Goal: Find specific page/section: Find specific page/section

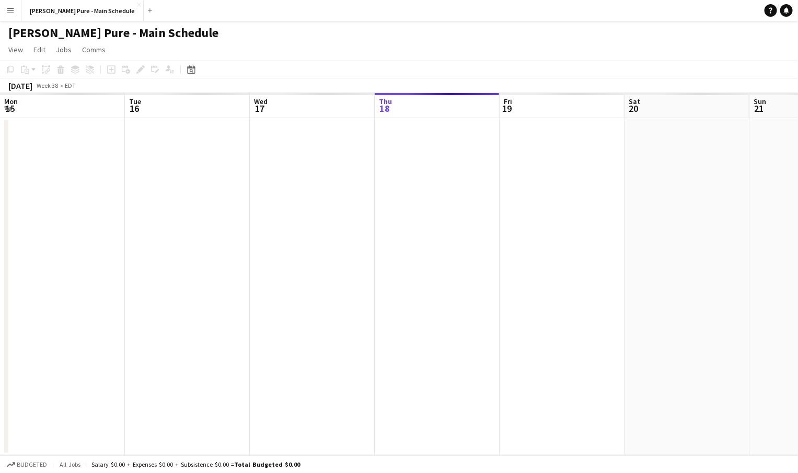
scroll to position [0, 250]
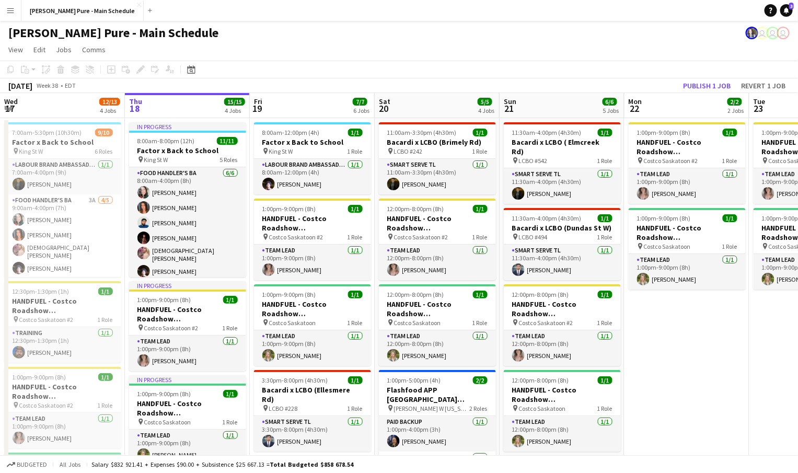
click at [10, 7] on app-icon "Menu" at bounding box center [10, 10] width 8 height 8
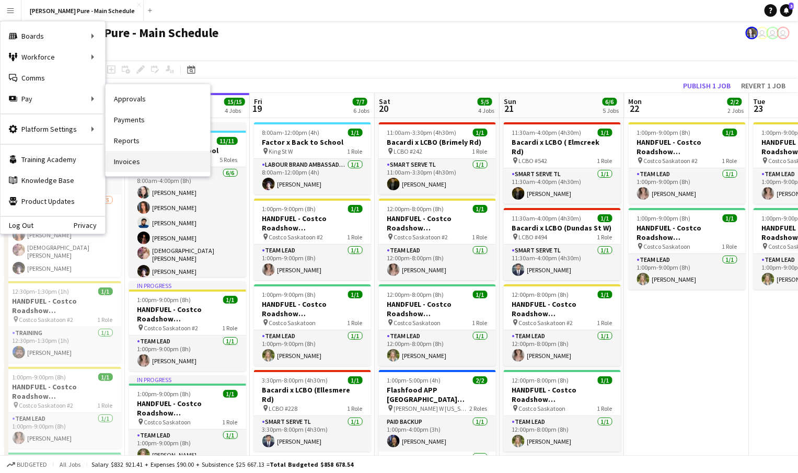
click at [165, 163] on link "Invoices" at bounding box center [158, 161] width 105 height 21
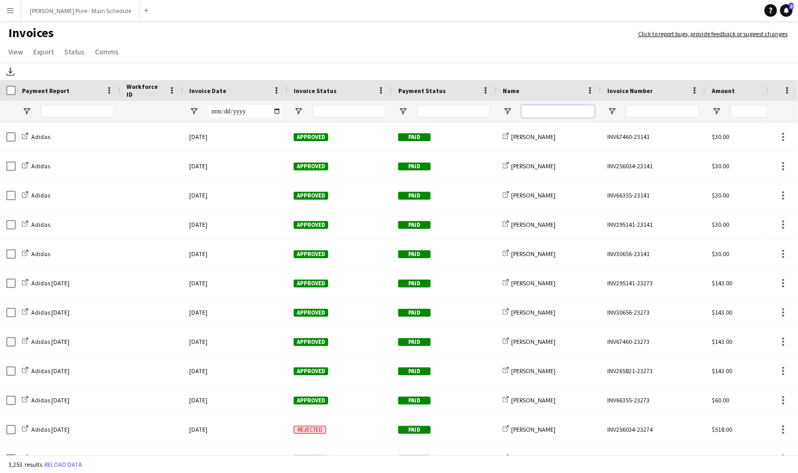
click at [540, 111] on input "Name Filter Input" at bounding box center [557, 111] width 73 height 13
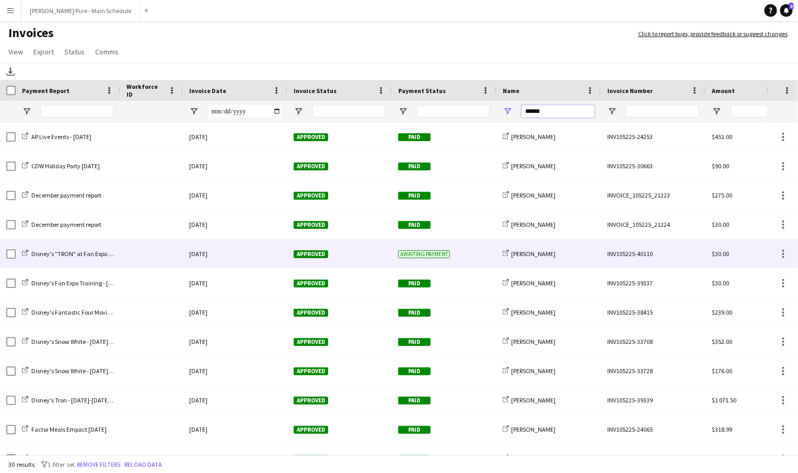
type input "******"
click at [187, 256] on div "[DATE]" at bounding box center [235, 253] width 105 height 29
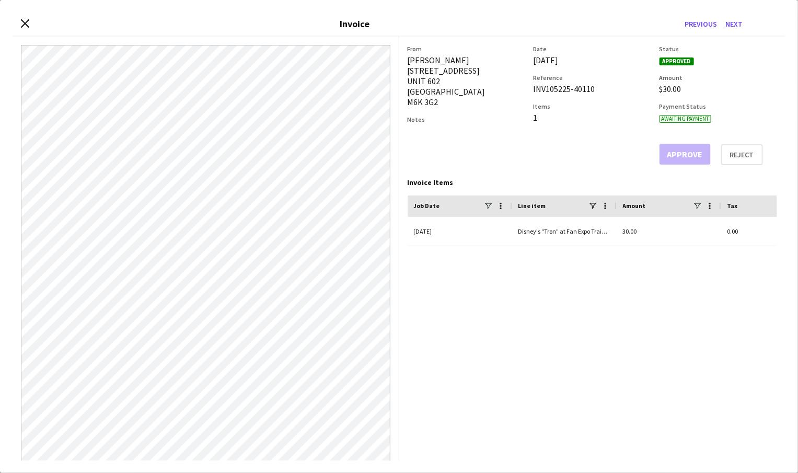
drag, startPoint x: 532, startPoint y: 88, endPoint x: 595, endPoint y: 89, distance: 63.2
click at [596, 89] on div "From [PERSON_NAME] [STREET_ADDRESS] Notes Date [DATE] Reference INV105225-40110…" at bounding box center [593, 105] width 370 height 120
copy div "INV105225-40110"
